Goal: Information Seeking & Learning: Learn about a topic

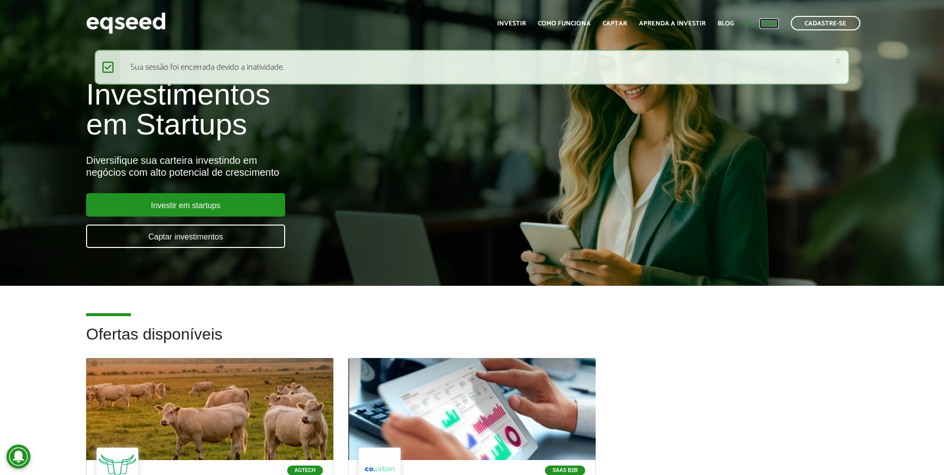
click at [759, 25] on link "Login" at bounding box center [768, 23] width 19 height 6
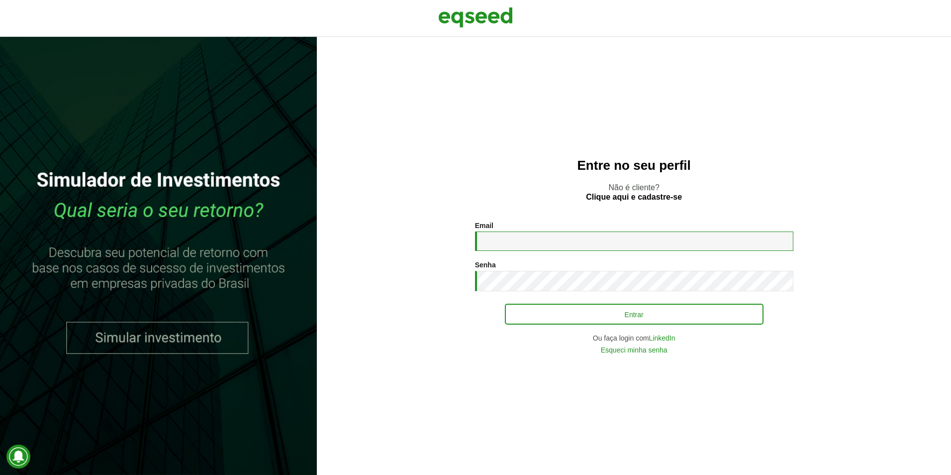
type input "**********"
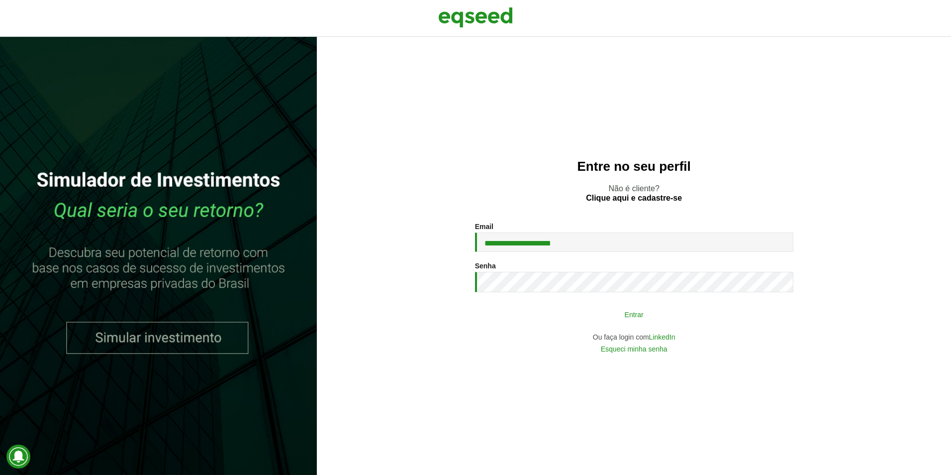
click at [681, 313] on button "Entrar" at bounding box center [634, 313] width 259 height 19
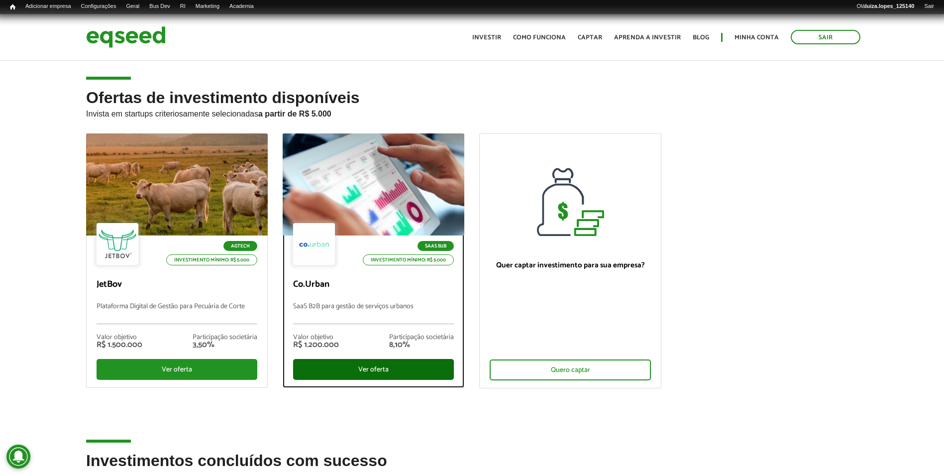
click at [398, 363] on div "Ver oferta" at bounding box center [373, 369] width 161 height 21
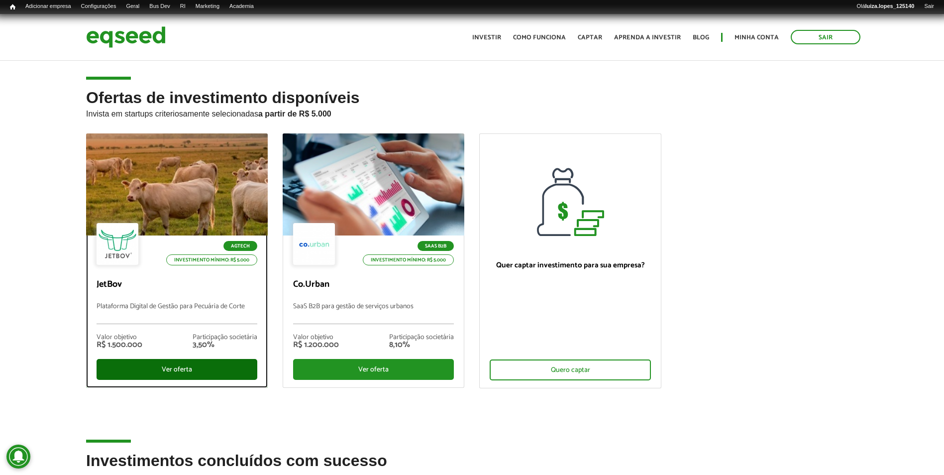
click at [214, 370] on div "Ver oferta" at bounding box center [176, 369] width 161 height 21
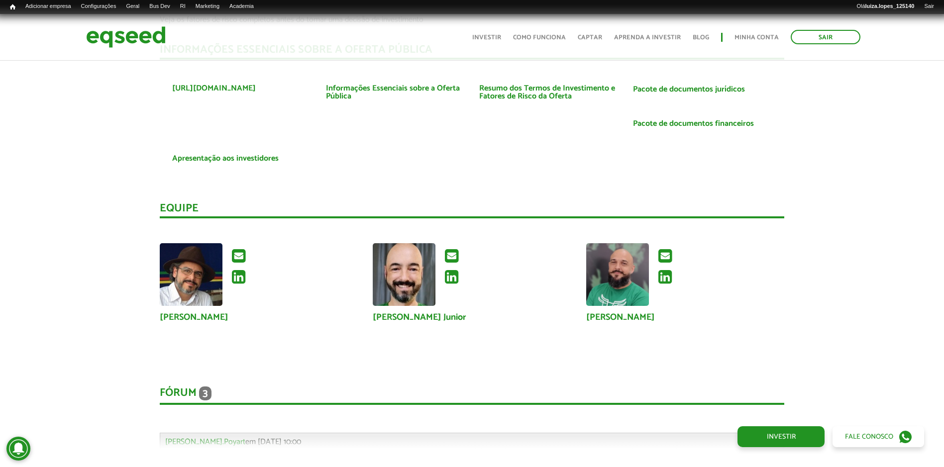
scroll to position [2477, 0]
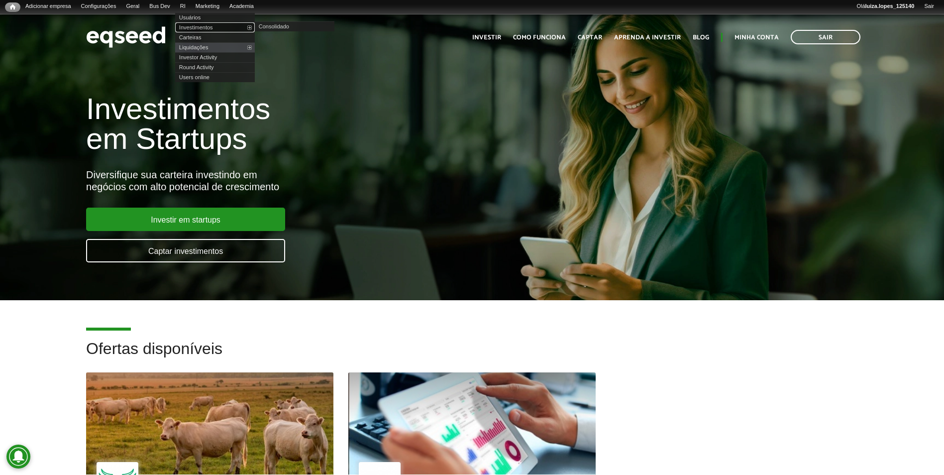
click at [209, 24] on link "Investimentos" at bounding box center [215, 27] width 80 height 10
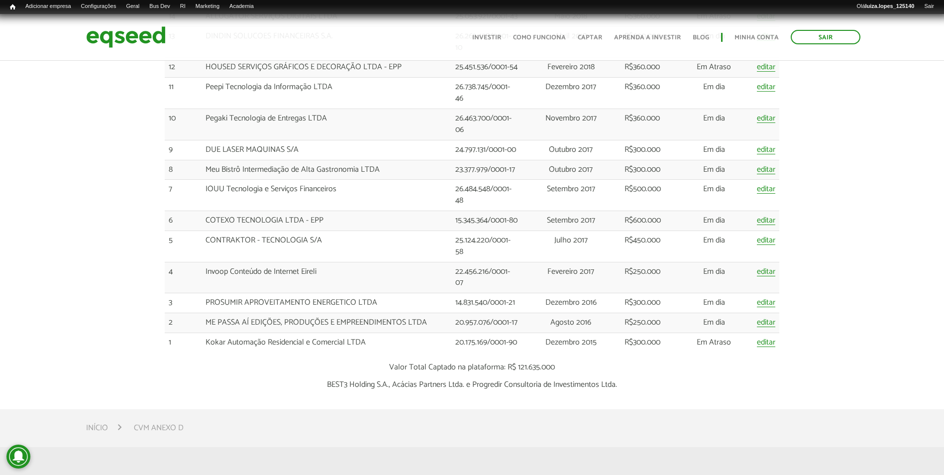
scroll to position [1940, 0]
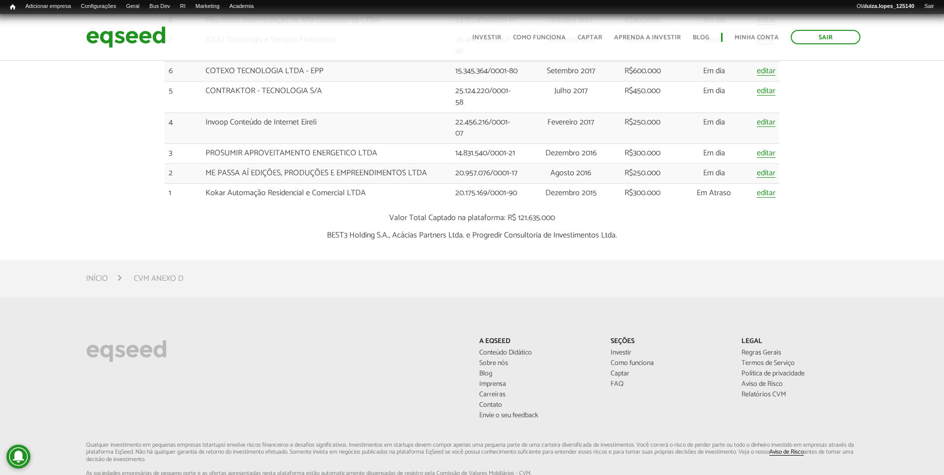
drag, startPoint x: 328, startPoint y: 235, endPoint x: 389, endPoint y: 235, distance: 61.2
click at [389, 235] on p "BEST3 Holding S.A., Acácias Partners Ltda. e Progredir Consultoria de Investime…" at bounding box center [472, 234] width 614 height 9
drag, startPoint x: 389, startPoint y: 235, endPoint x: 380, endPoint y: 235, distance: 9.5
copy p "BEST3 Holding S.A."
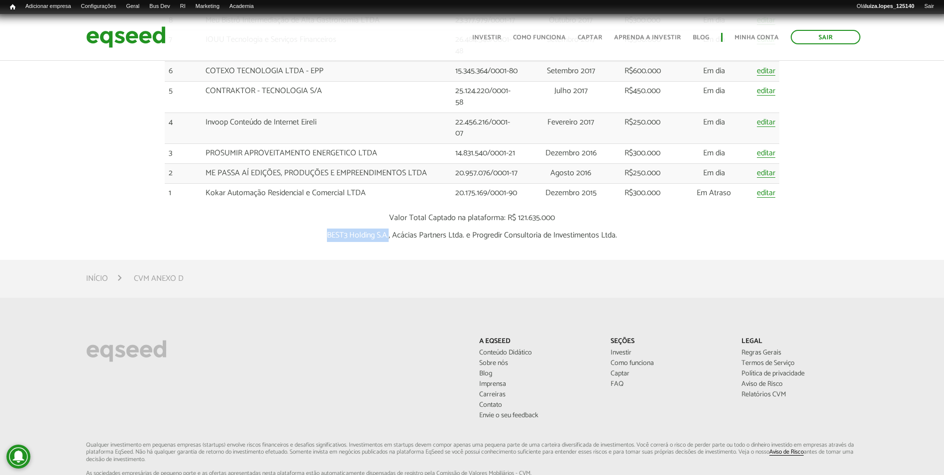
click at [508, 293] on div "Início CVM ANEXO D" at bounding box center [472, 279] width 944 height 38
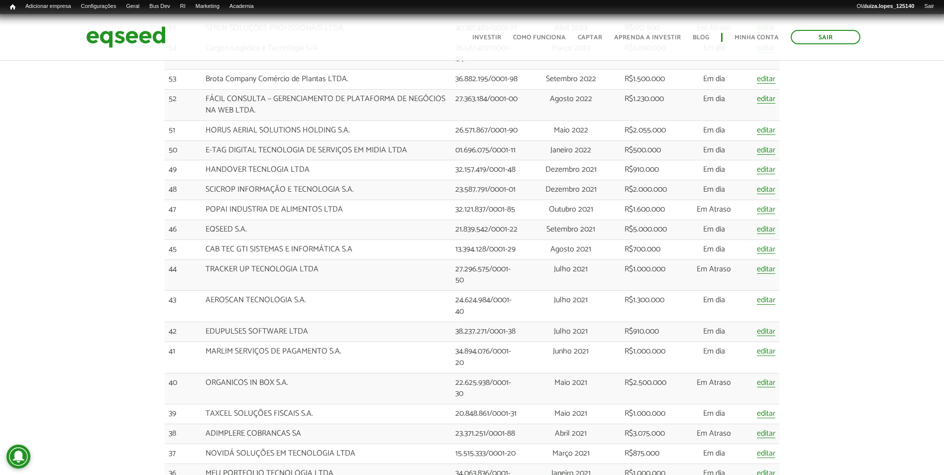
scroll to position [448, 0]
